Goal: Task Accomplishment & Management: Manage account settings

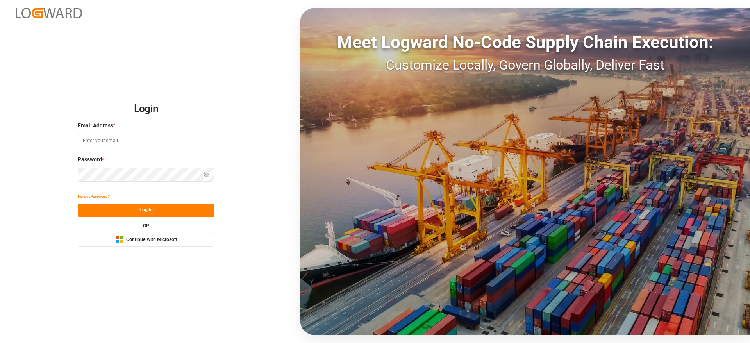
click at [148, 228] on span "Continue with Microsoft" at bounding box center [151, 239] width 51 height 7
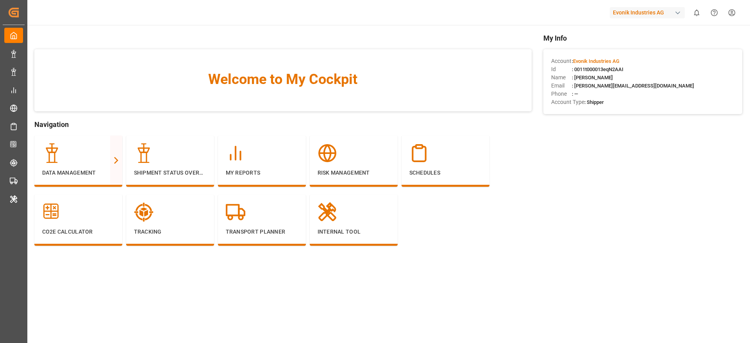
click at [635, 15] on div "Evonik Industries AG" at bounding box center [647, 12] width 75 height 11
type input "compo"
click at [641, 54] on span "Compo Expert" at bounding box center [624, 52] width 35 height 8
